Goal: Information Seeking & Learning: Learn about a topic

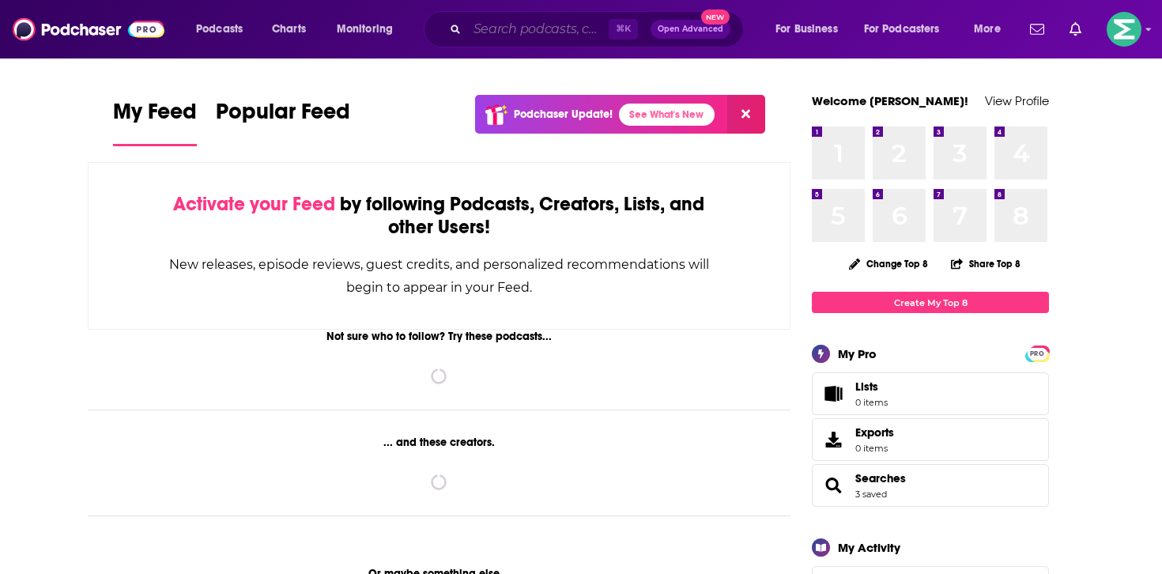
click at [489, 28] on input "Search podcasts, credits, & more..." at bounding box center [538, 29] width 142 height 25
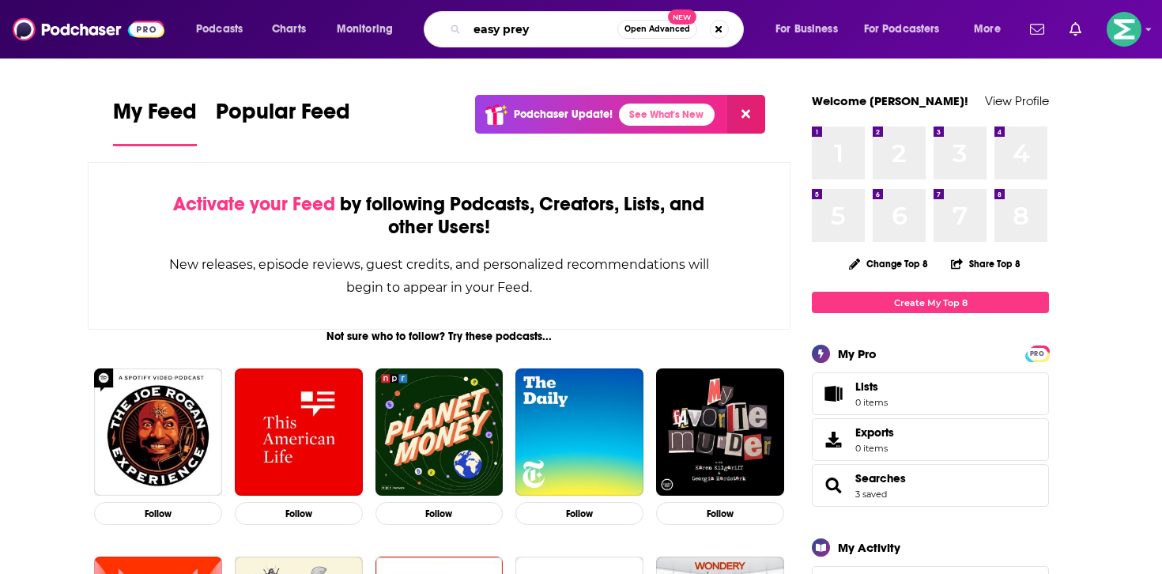
type input "easy prey"
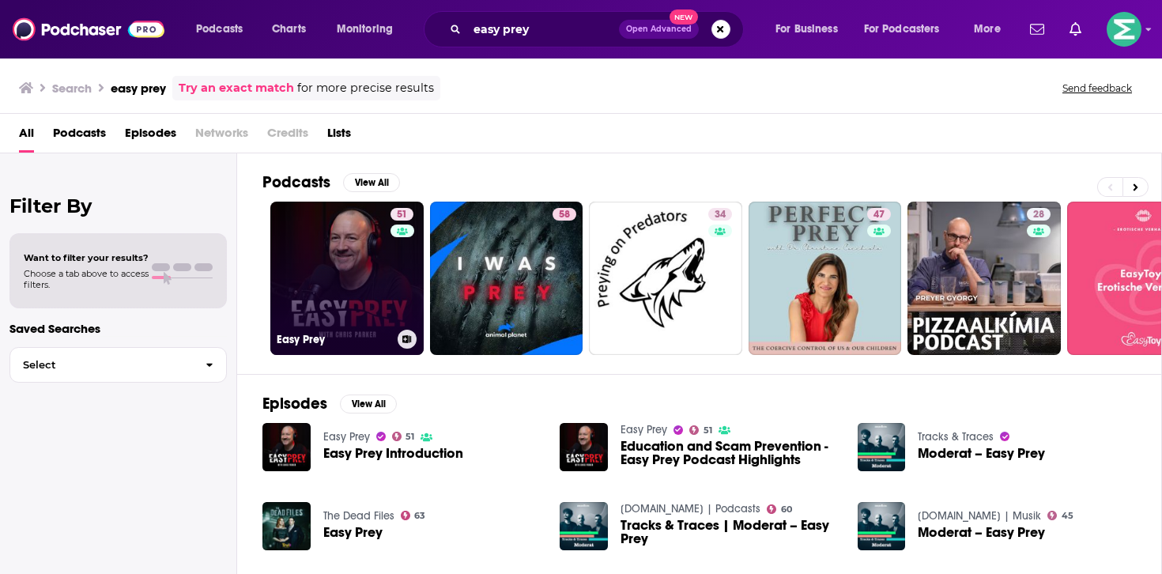
click at [341, 283] on link "51 Easy Prey" at bounding box center [346, 278] width 153 height 153
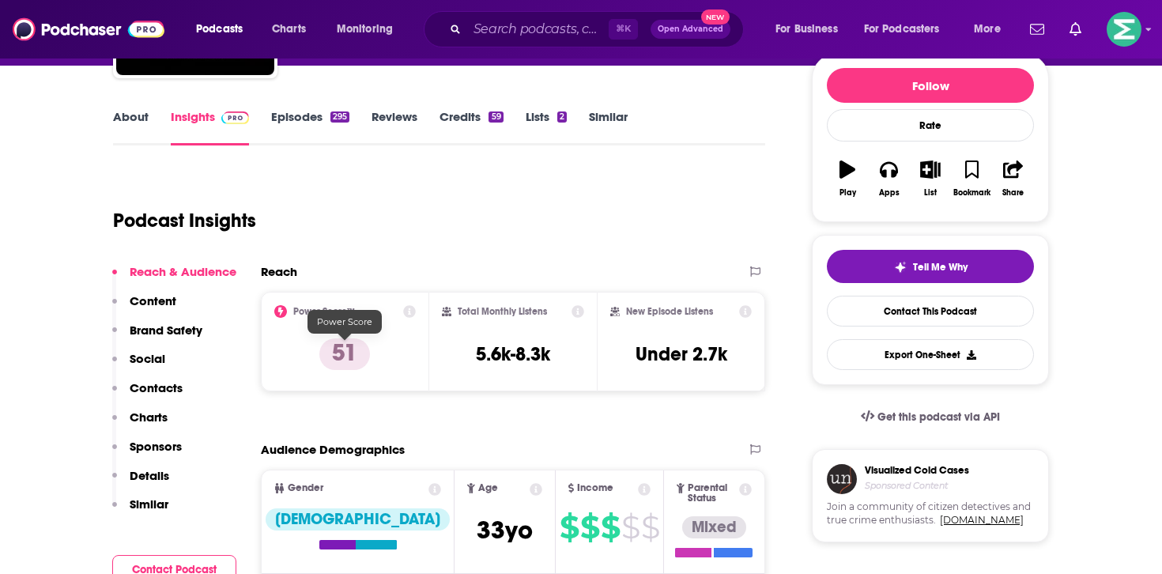
scroll to position [270, 0]
